Goal: Use online tool/utility: Utilize a website feature to perform a specific function

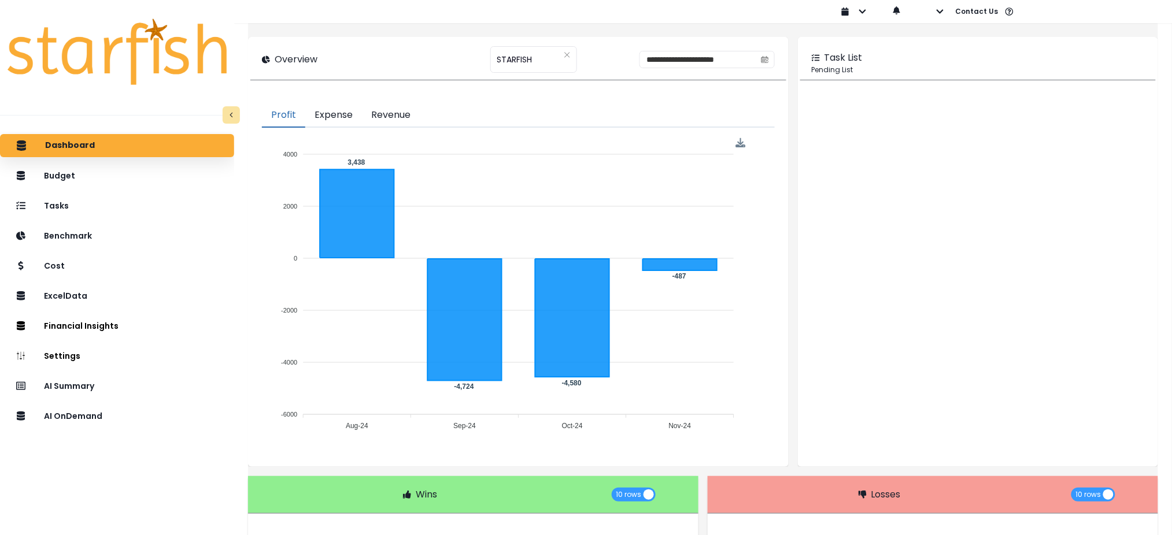
click at [136, 417] on div "AI OnDemand" at bounding box center [117, 417] width 216 height 24
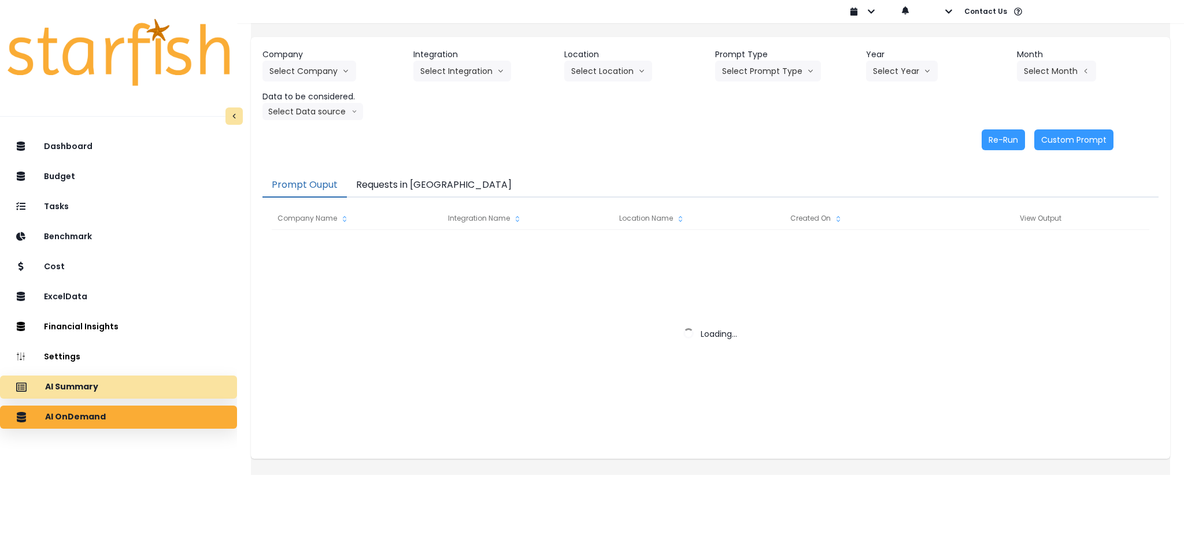
click at [139, 378] on div "AI Summary" at bounding box center [118, 387] width 219 height 24
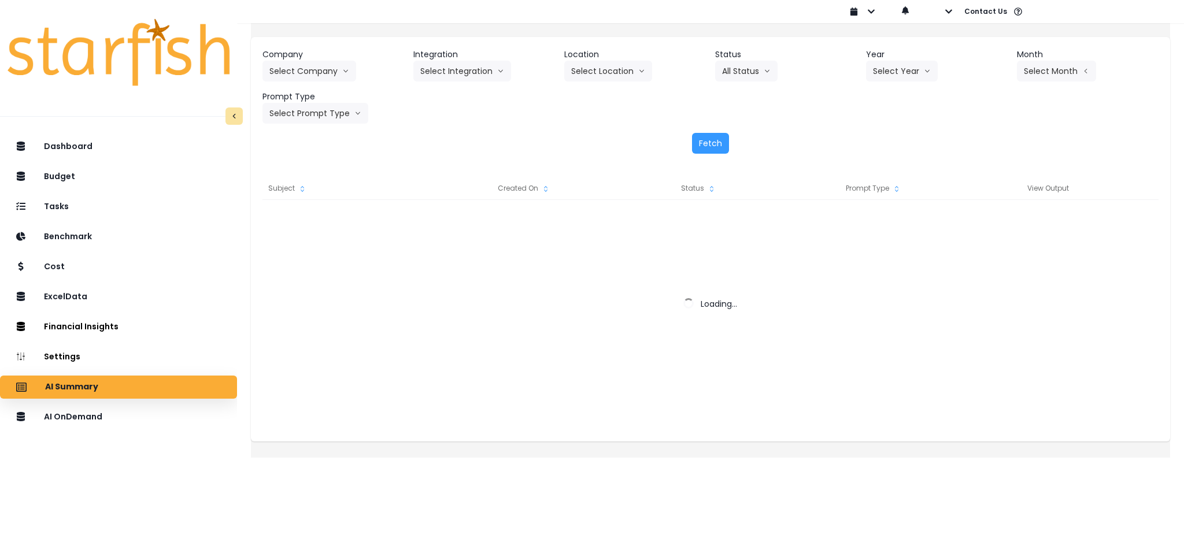
click at [346, 54] on header "Company" at bounding box center [334, 55] width 142 height 12
click at [346, 72] on button "Select Company" at bounding box center [310, 71] width 94 height 21
click at [331, 80] on button "Select Company" at bounding box center [310, 71] width 94 height 21
click at [349, 71] on icon "arrow down line" at bounding box center [345, 71] width 7 height 12
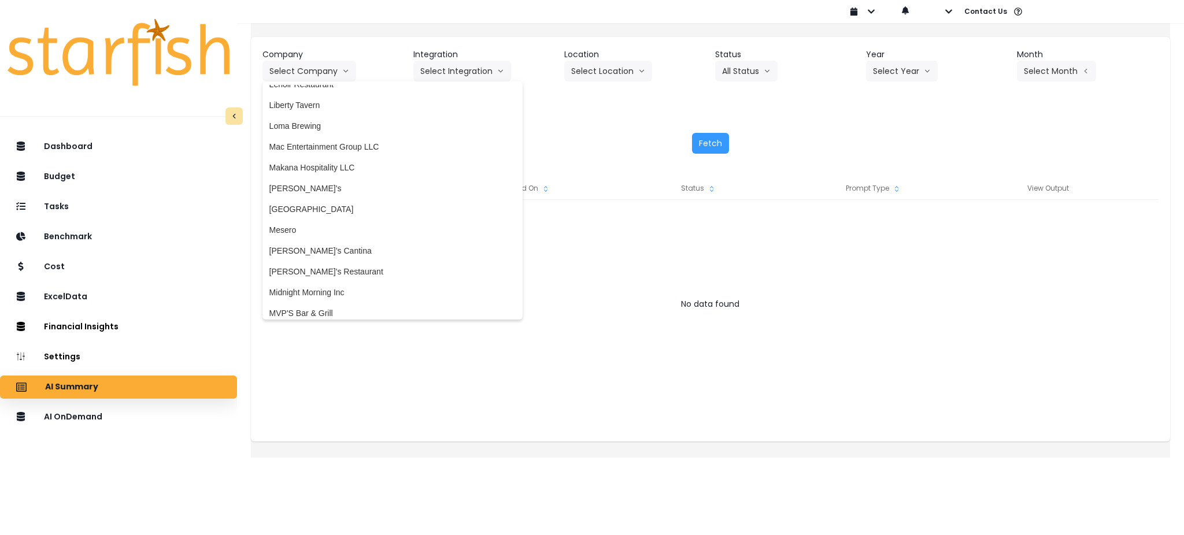
scroll to position [1388, 0]
click at [338, 180] on span "[PERSON_NAME]'s" at bounding box center [392, 186] width 246 height 12
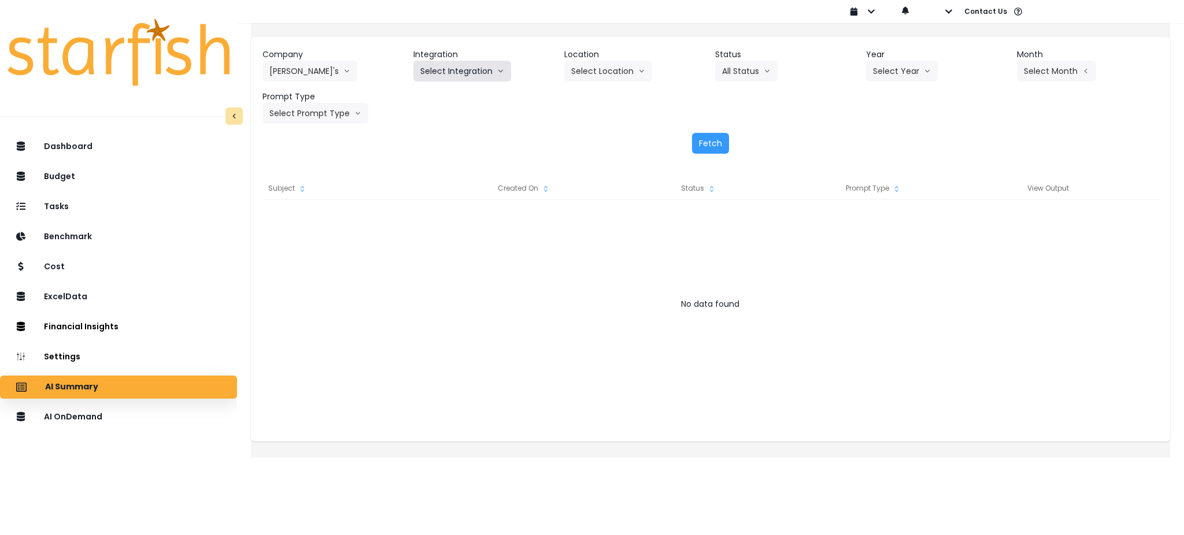
click at [473, 77] on button "Select Integration" at bounding box center [462, 71] width 98 height 21
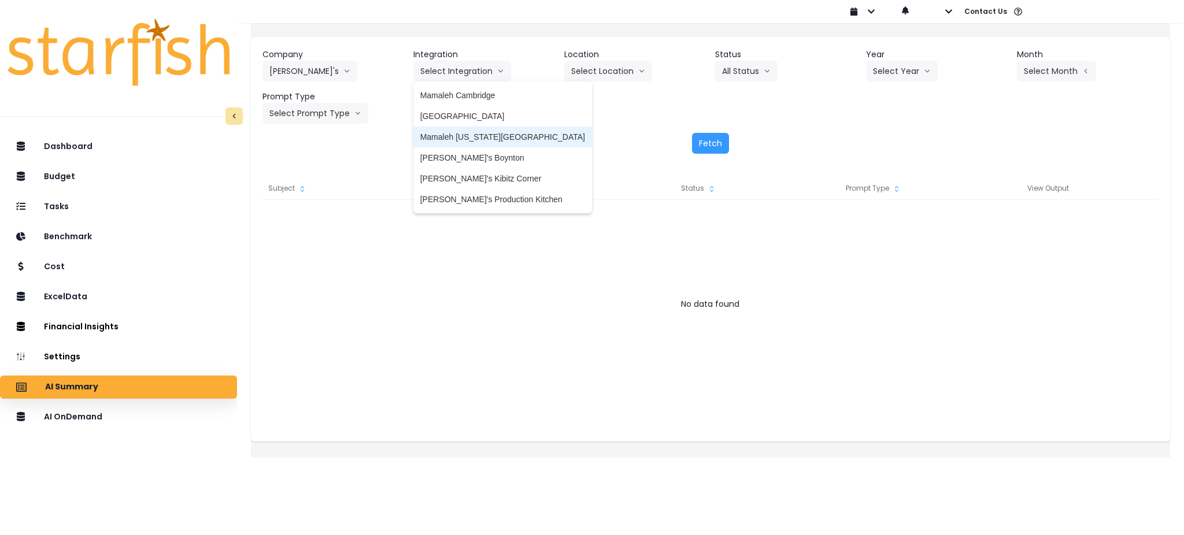
click at [479, 138] on span "Mamaleh [US_STATE][GEOGRAPHIC_DATA]" at bounding box center [502, 137] width 165 height 12
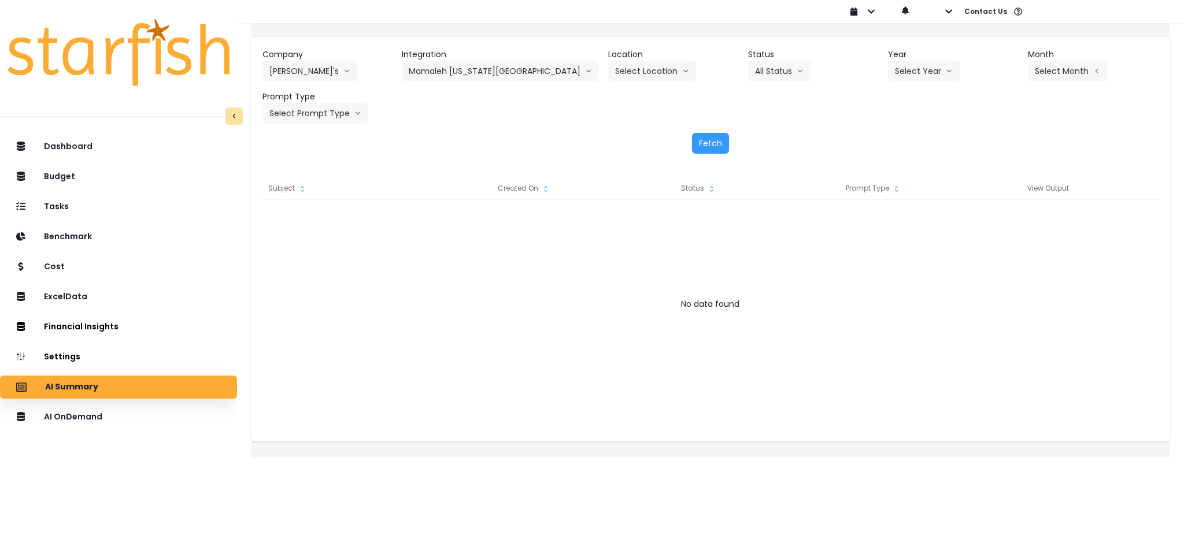
click at [539, 332] on div at bounding box center [711, 315] width 896 height 231
